Goal: Find specific page/section

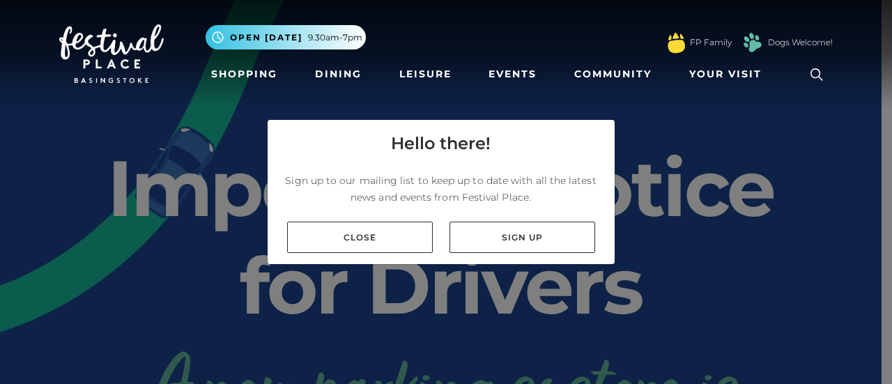
click at [816, 77] on icon at bounding box center [816, 74] width 13 height 13
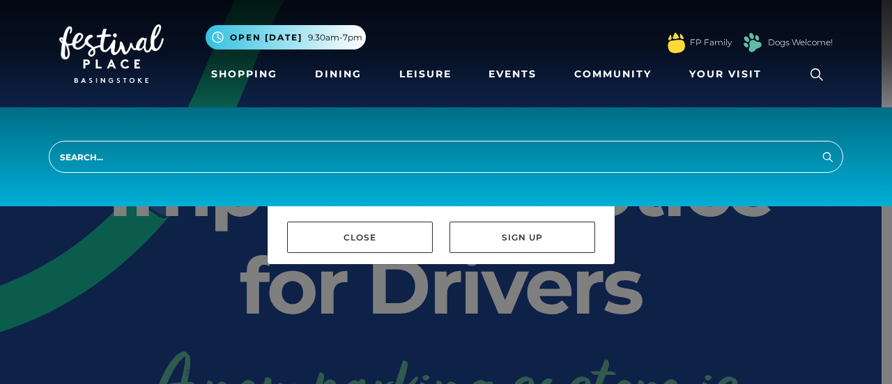
click at [84, 158] on input "search" at bounding box center [446, 157] width 794 height 32
click at [81, 162] on input "search" at bounding box center [446, 157] width 794 height 32
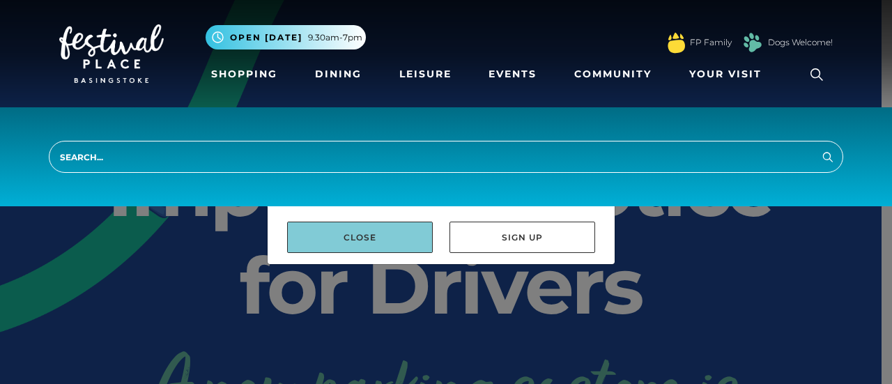
click at [331, 244] on link "Close" at bounding box center [360, 236] width 146 height 31
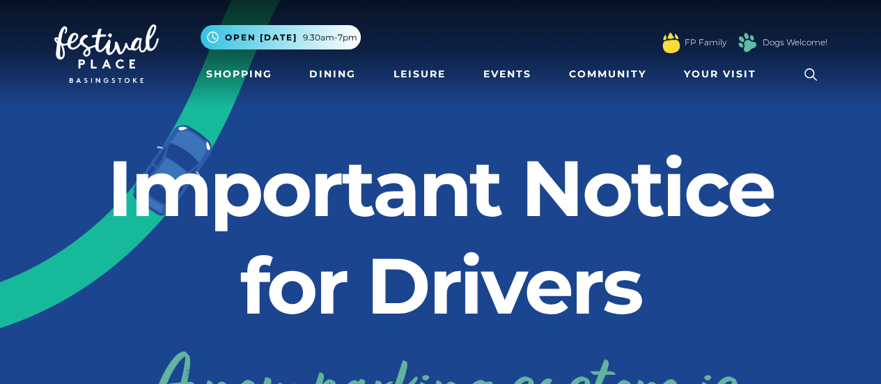
click at [811, 88] on link at bounding box center [811, 75] width 32 height 32
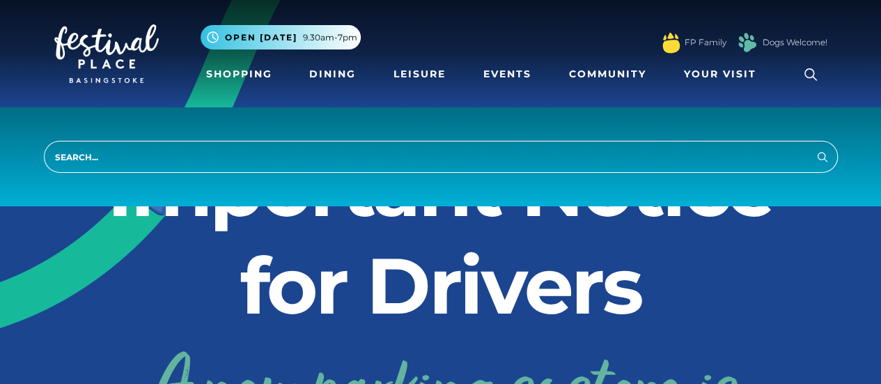
click at [60, 160] on input "search" at bounding box center [441, 157] width 794 height 32
type input "Apricot"
click at [819, 163] on icon "submit" at bounding box center [822, 156] width 17 height 17
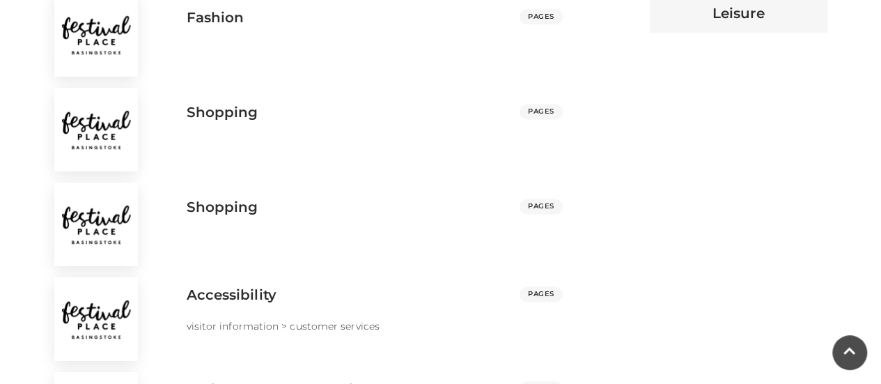
scroll to position [914, 0]
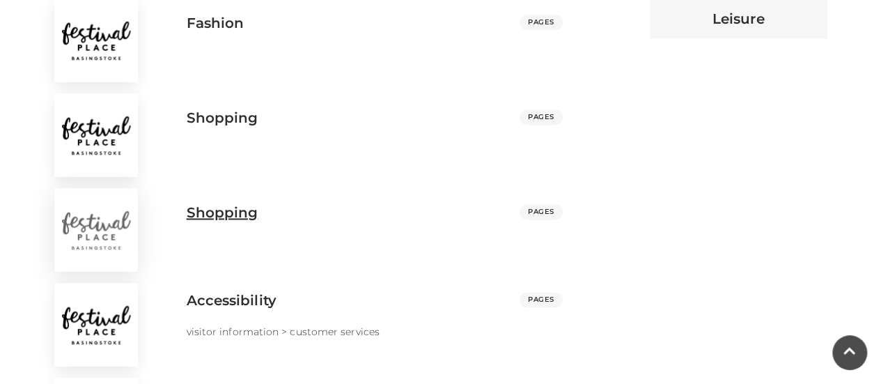
click at [534, 204] on span "PAGES" at bounding box center [541, 211] width 43 height 15
click at [207, 204] on h3 "Shopping" at bounding box center [223, 212] width 72 height 17
click at [215, 204] on h3 "Shopping" at bounding box center [223, 212] width 72 height 17
click at [221, 204] on h3 "Shopping" at bounding box center [223, 212] width 72 height 17
click at [92, 225] on img at bounding box center [96, 230] width 84 height 84
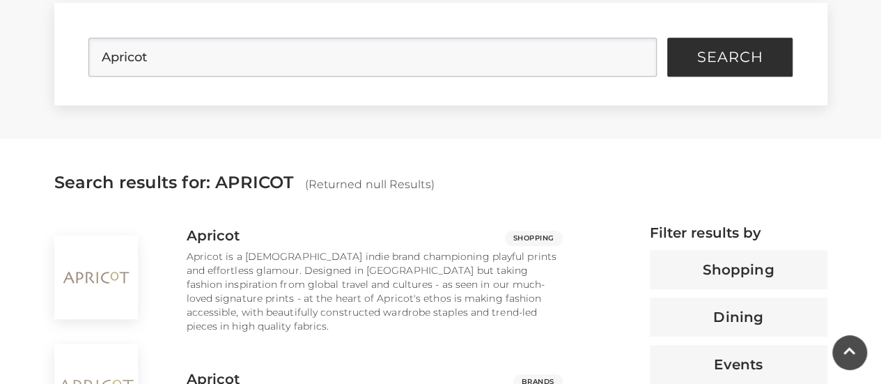
scroll to position [390, 0]
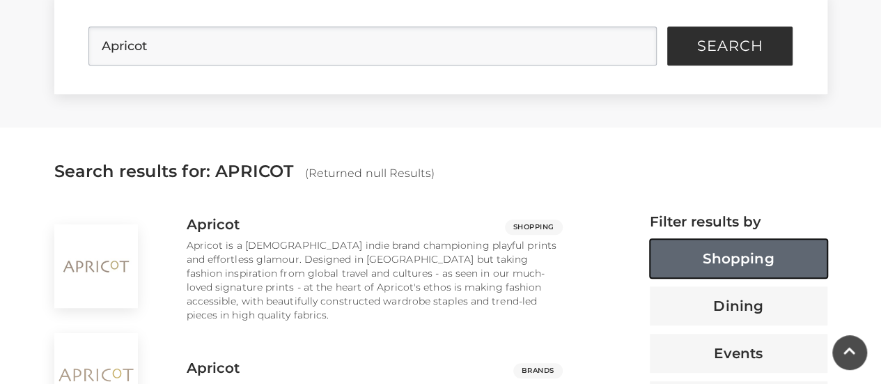
click at [749, 261] on button "Shopping" at bounding box center [739, 258] width 178 height 39
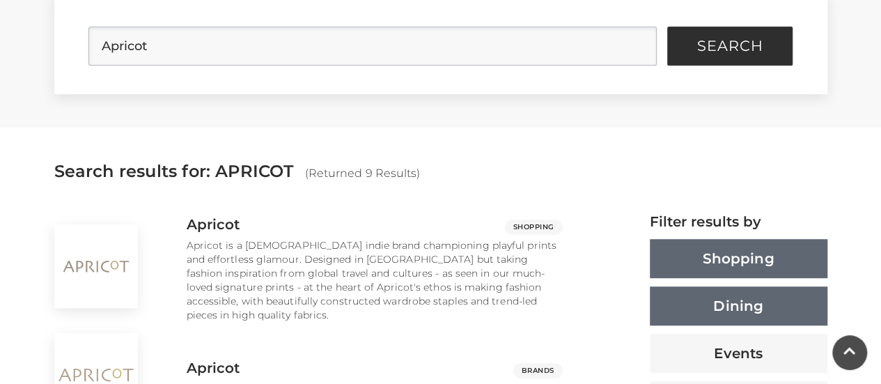
click at [761, 313] on button "Dining" at bounding box center [739, 305] width 178 height 39
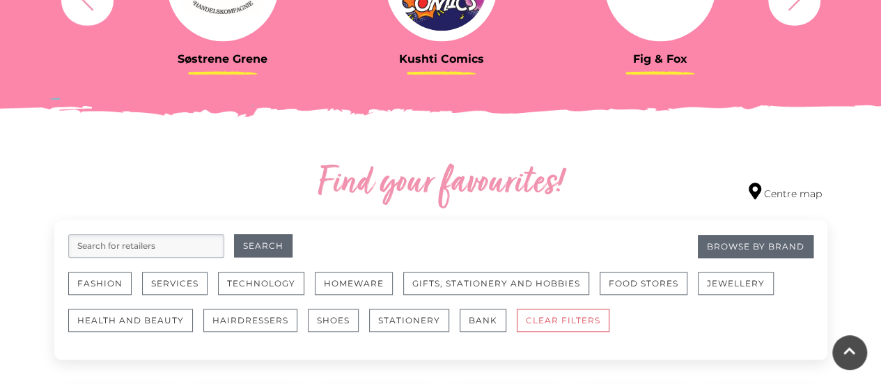
scroll to position [659, 0]
click at [102, 244] on input "search" at bounding box center [146, 245] width 156 height 24
type input "apricot"
click at [269, 251] on button "Search" at bounding box center [263, 244] width 59 height 23
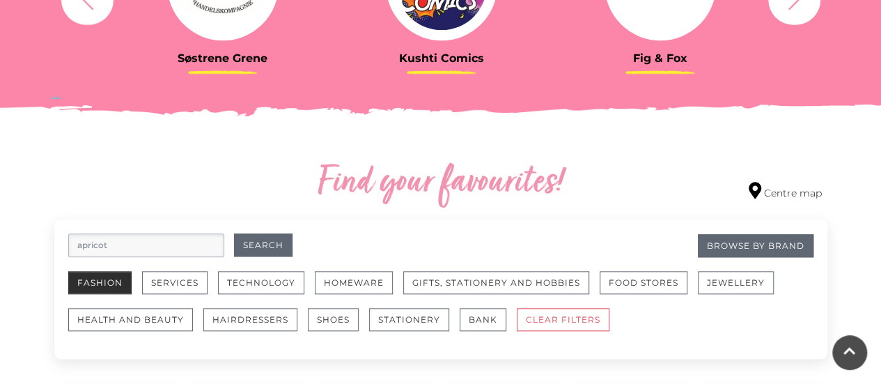
click at [93, 281] on button "Fashion" at bounding box center [99, 282] width 63 height 23
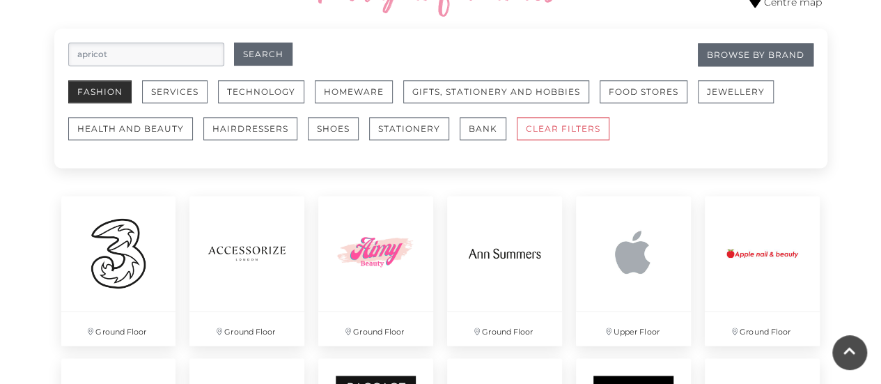
scroll to position [853, 0]
